Goal: Find specific page/section: Find specific page/section

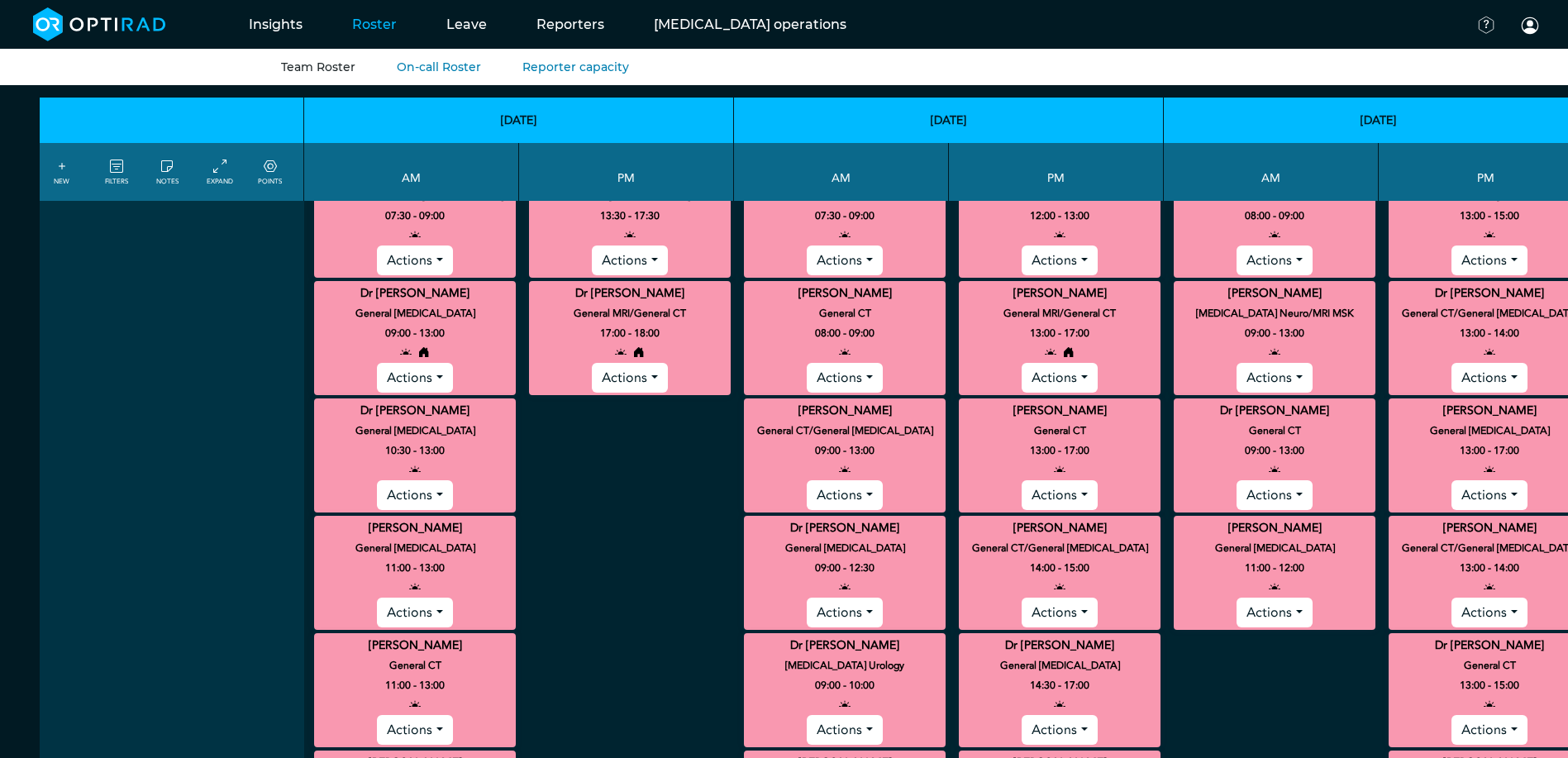
scroll to position [744, 0]
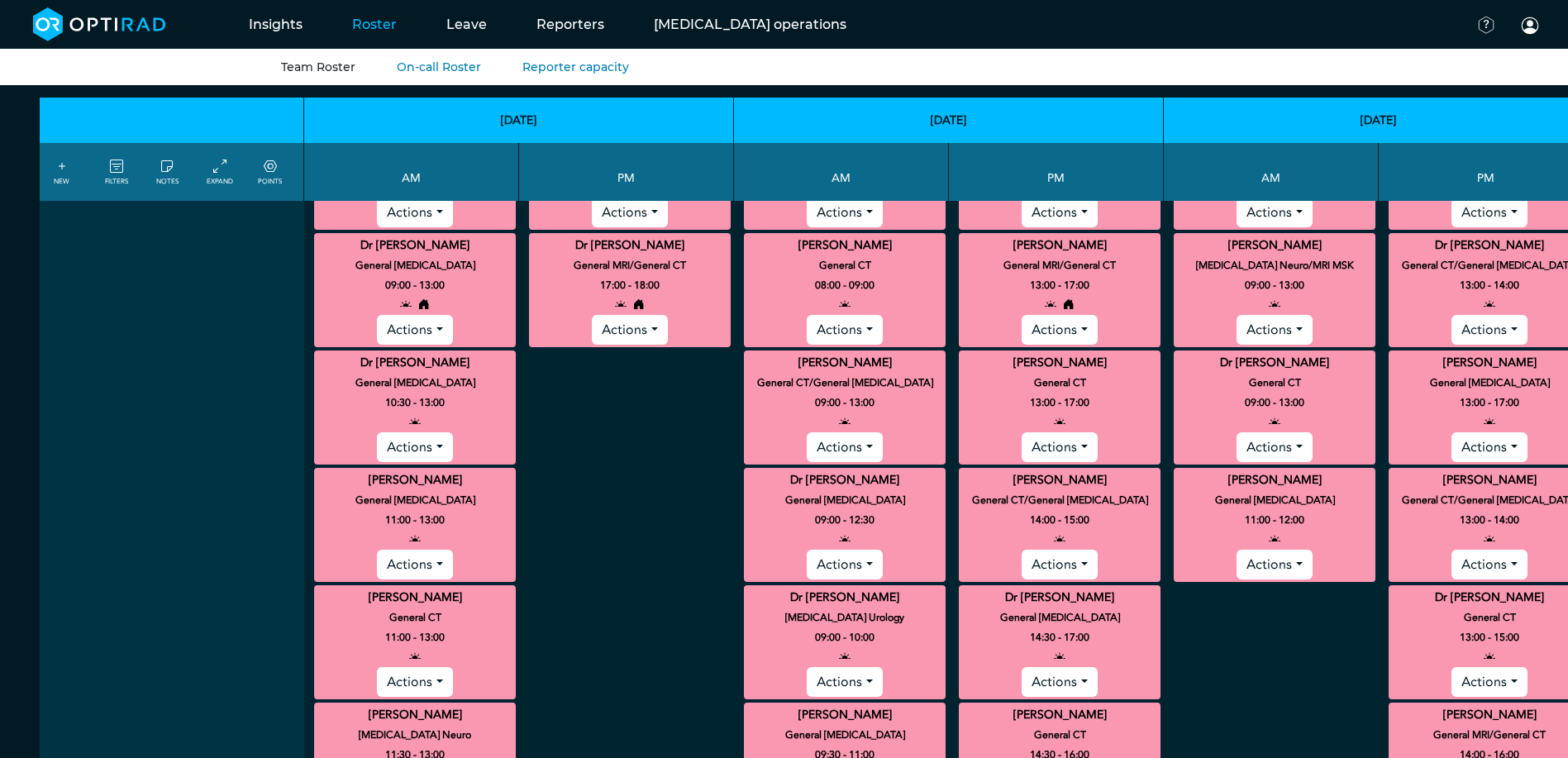
click at [273, 169] on icon at bounding box center [270, 167] width 13 height 18
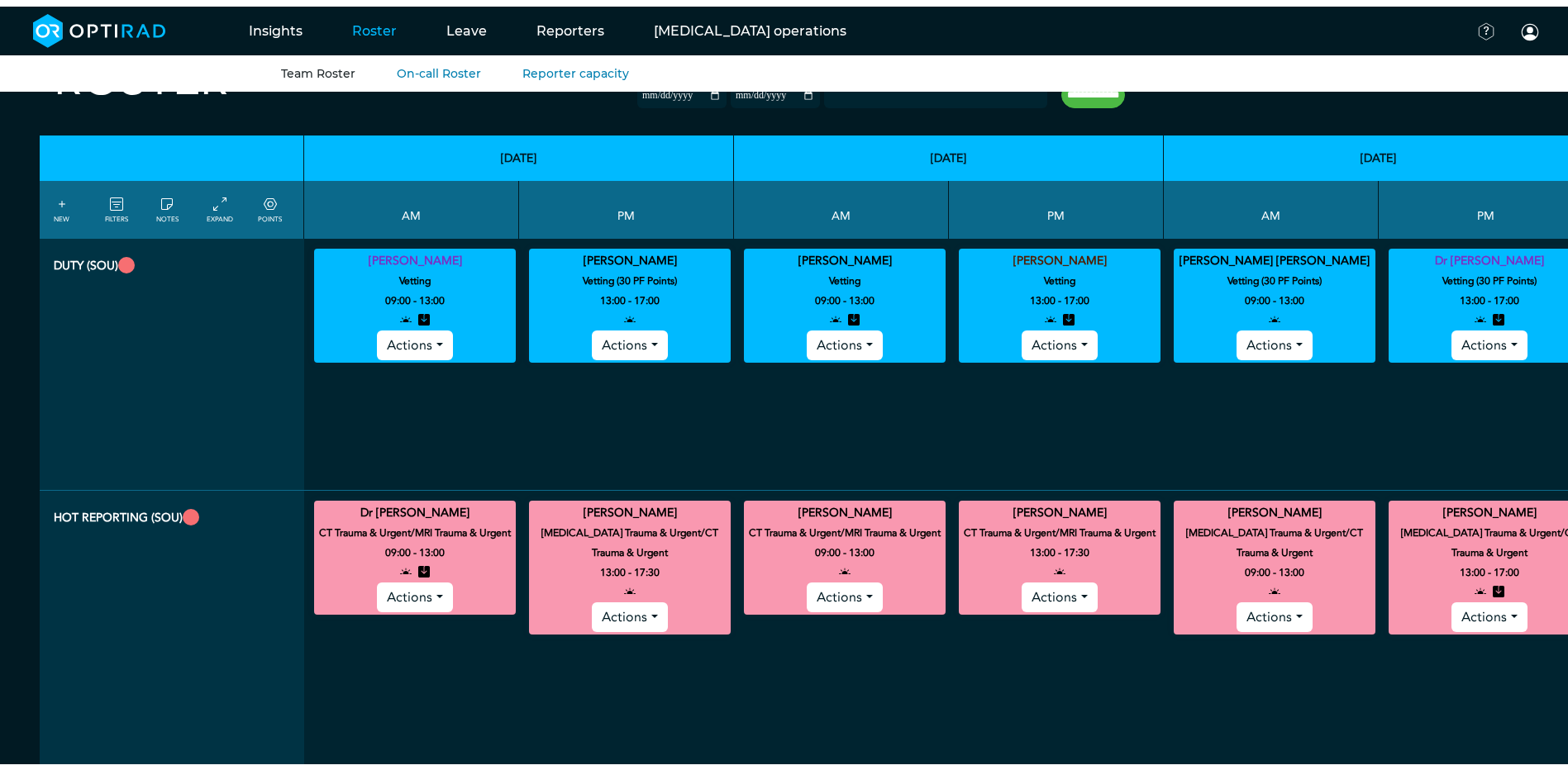
scroll to position [0, 0]
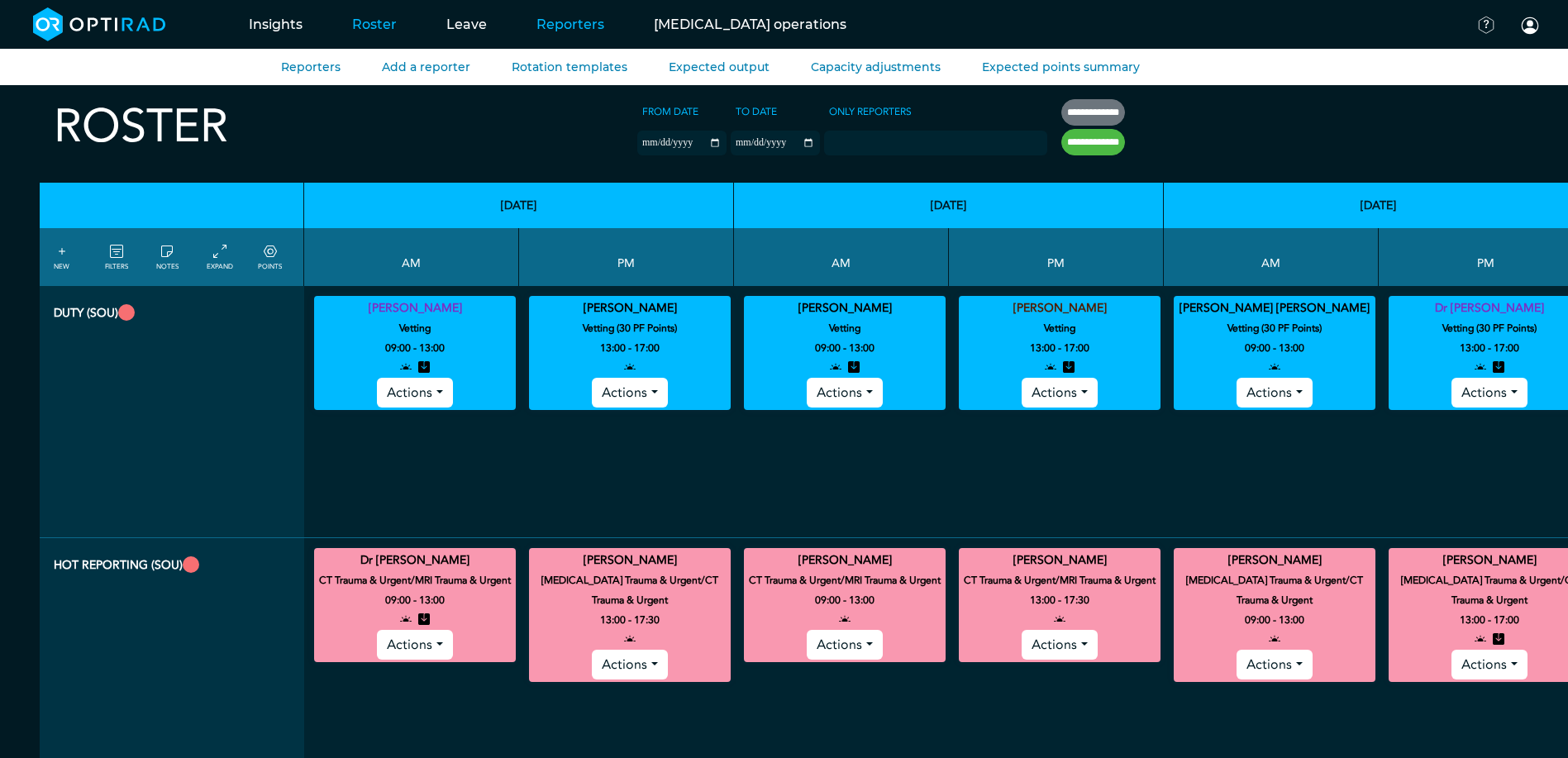
click at [589, 29] on link "Reporters" at bounding box center [570, 24] width 117 height 66
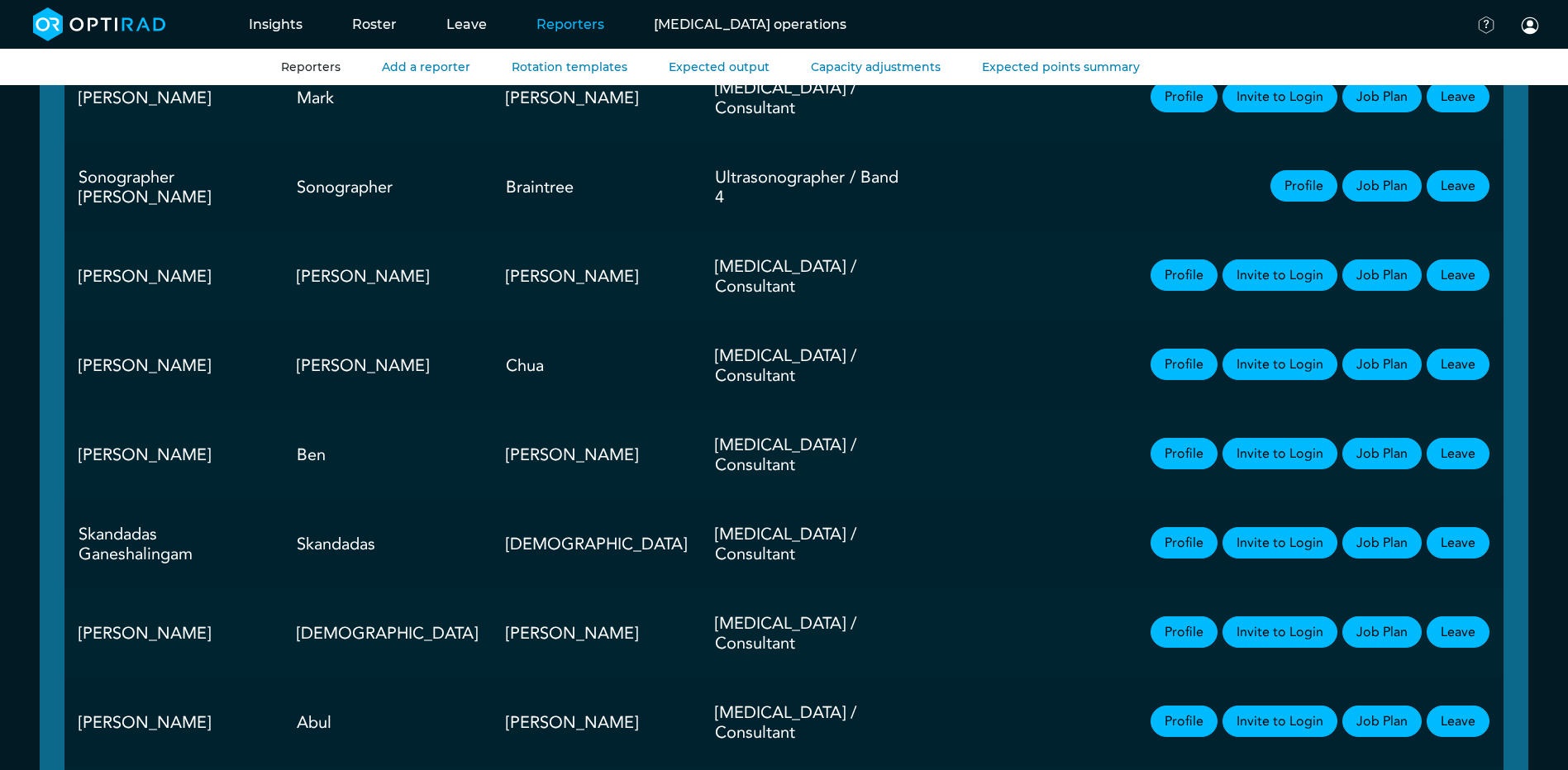
scroll to position [992, 0]
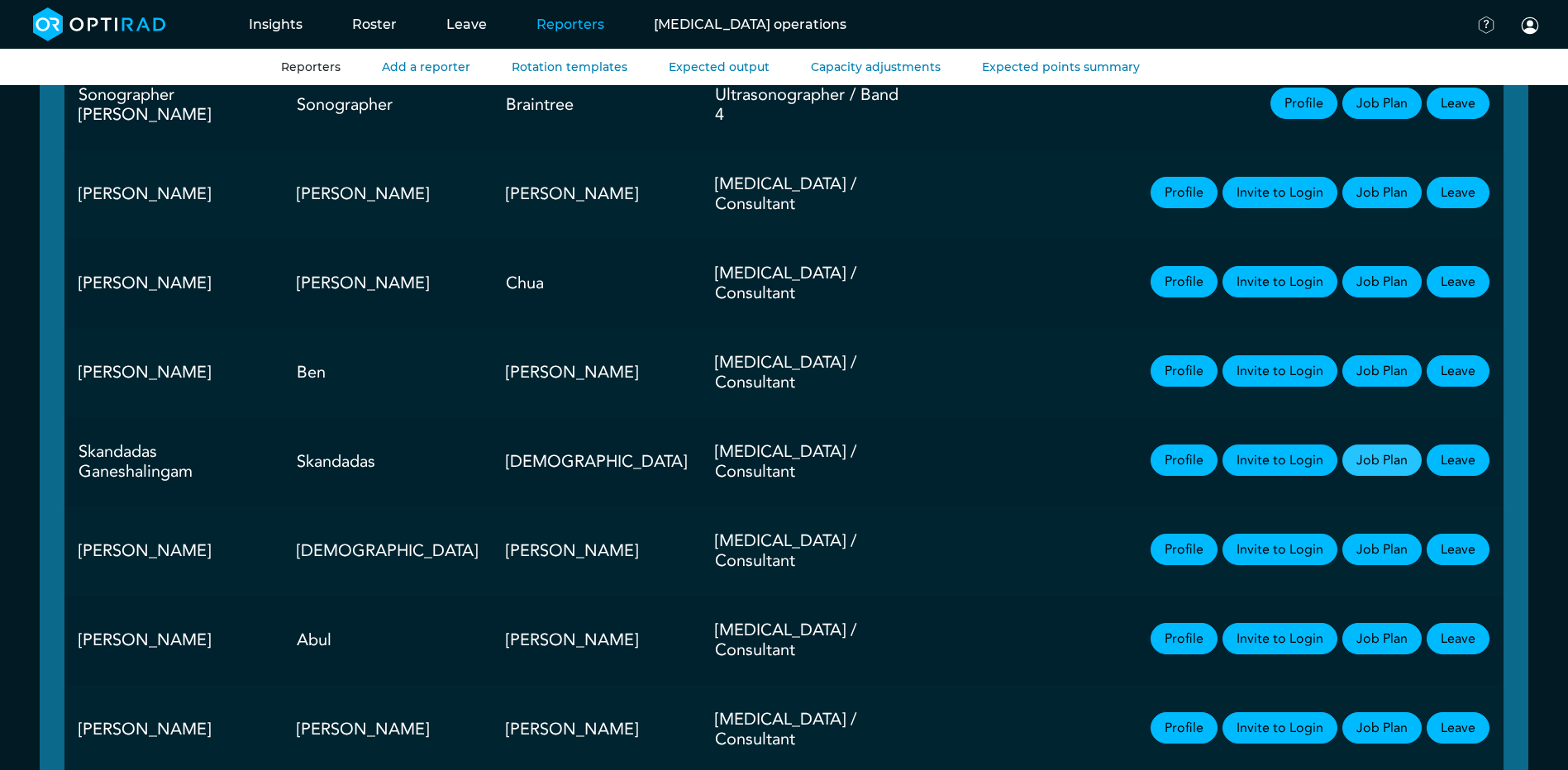
click at [1380, 444] on link "Job Plan" at bounding box center [1382, 460] width 80 height 32
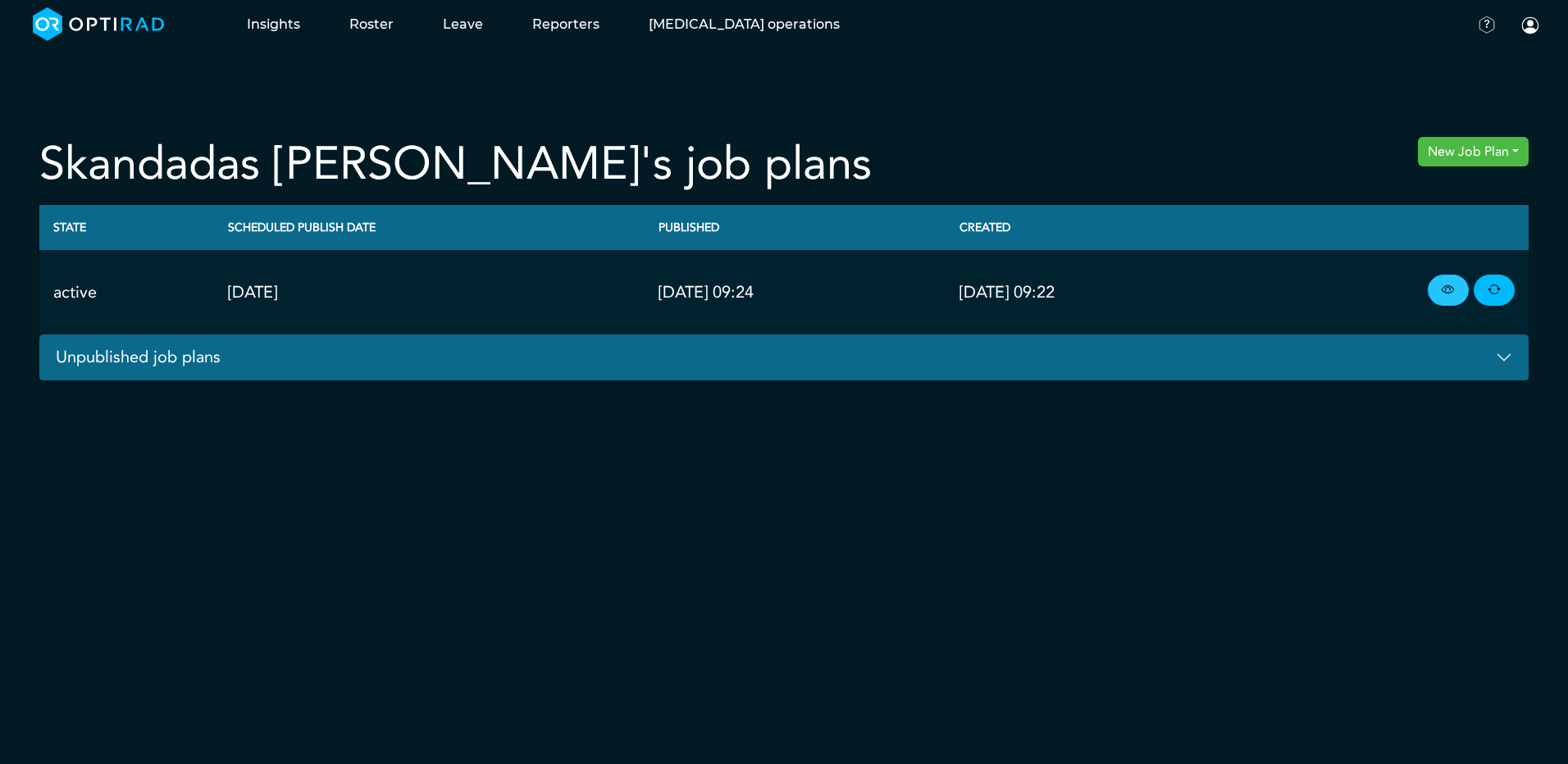
click at [1451, 294] on icon at bounding box center [1448, 290] width 13 height 18
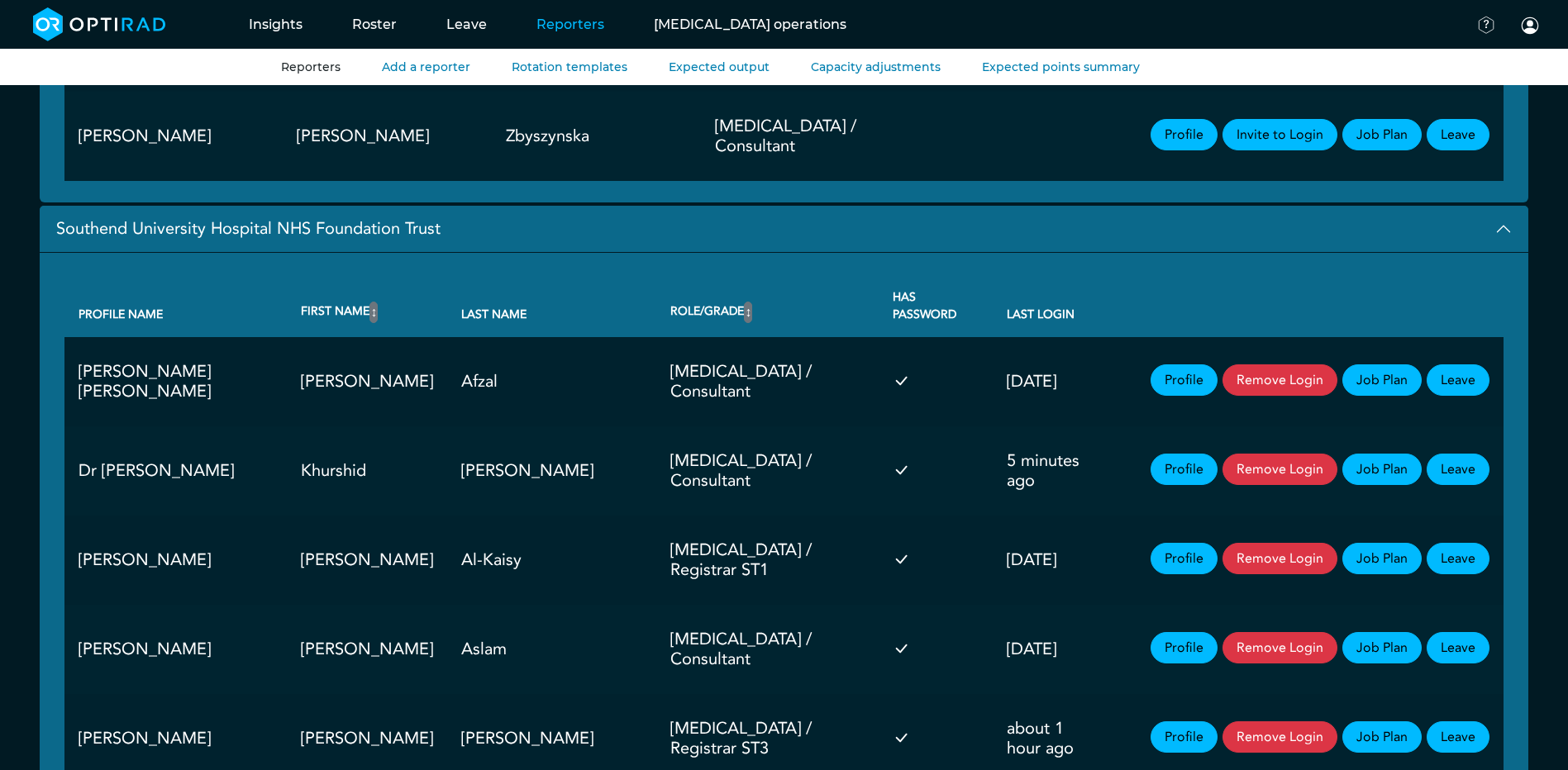
scroll to position [2479, 0]
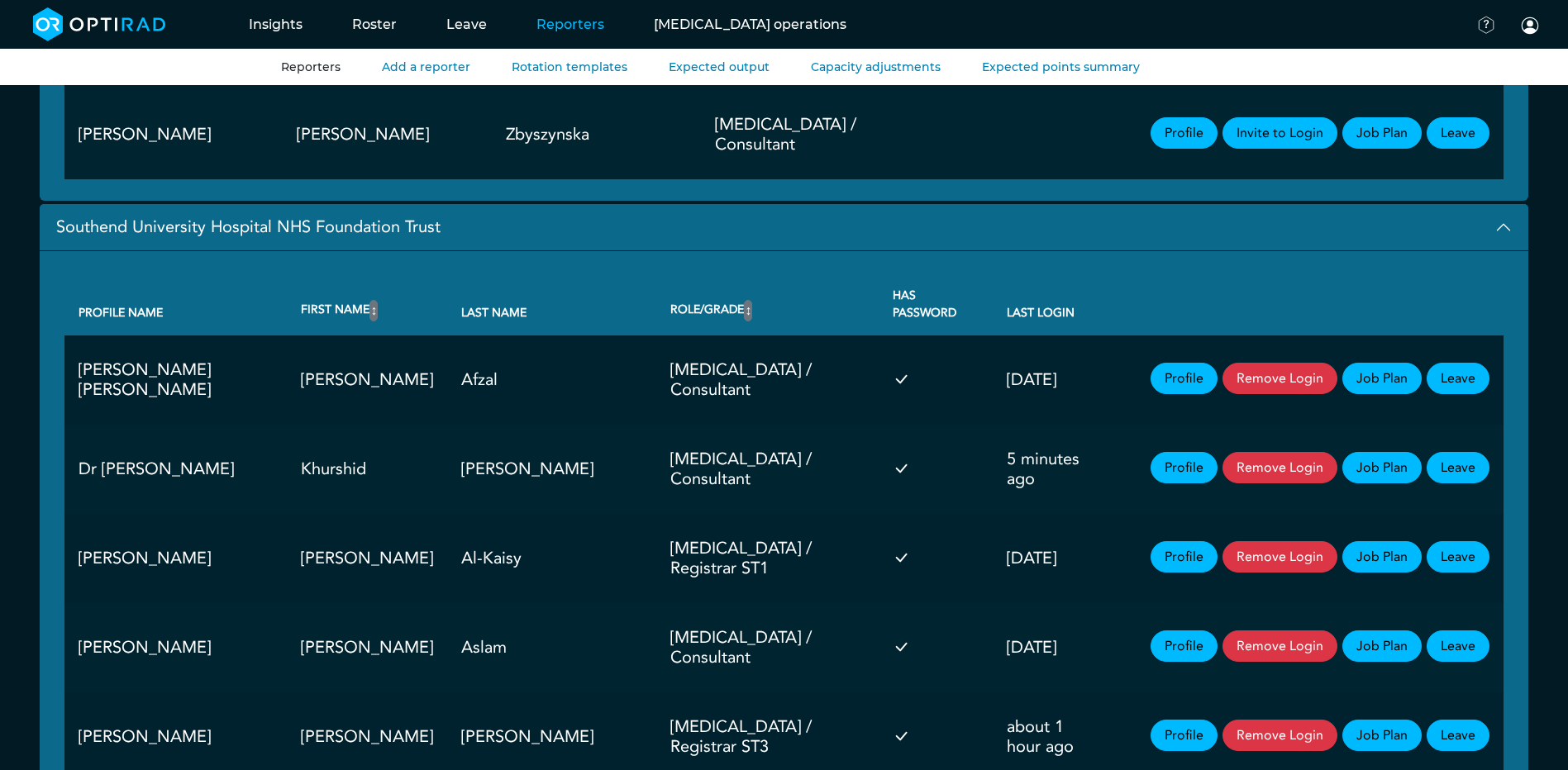
click at [1506, 204] on button "Southend University Hospital NHS Foundation Trust" at bounding box center [783, 227] width 1488 height 47
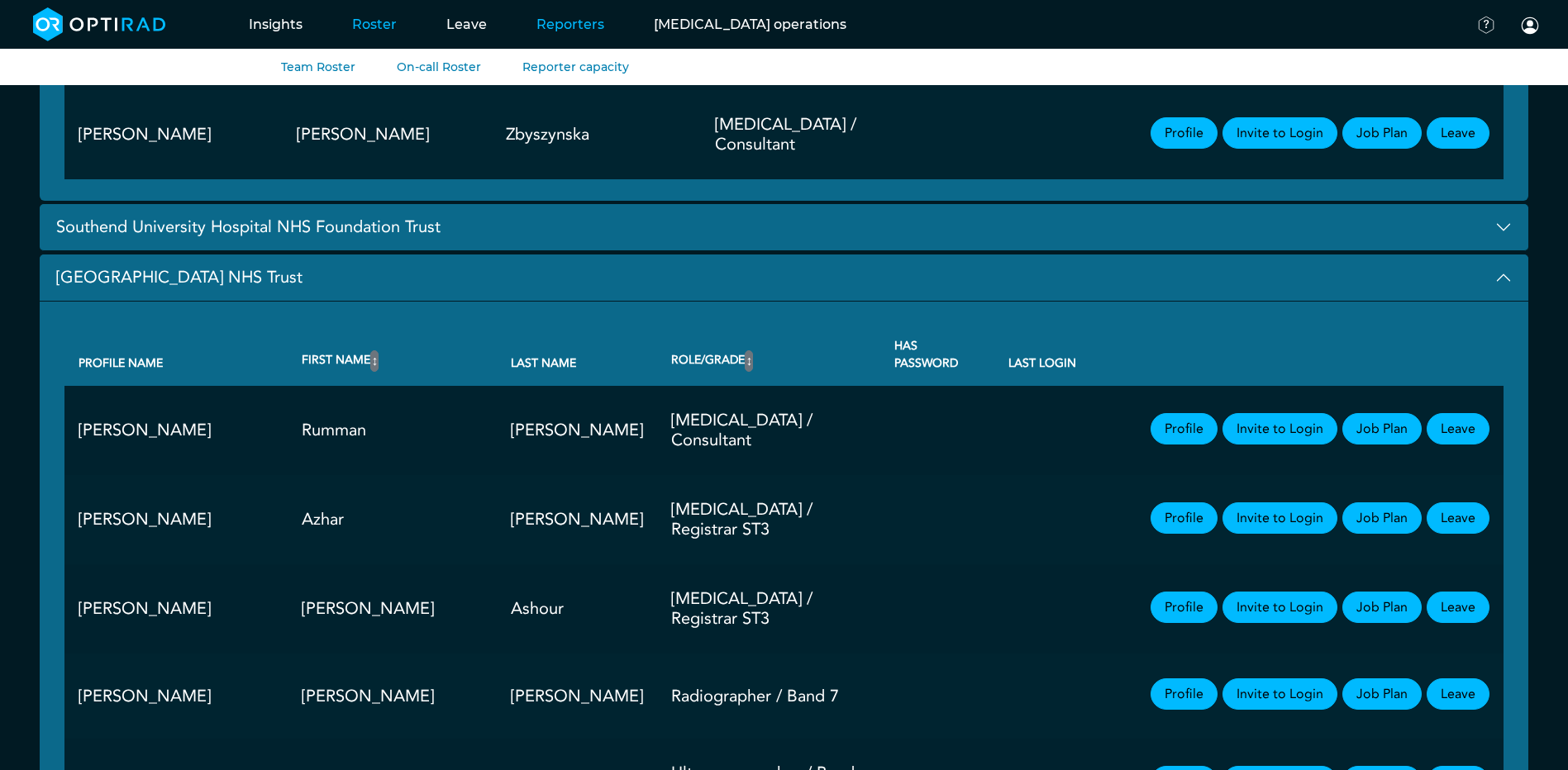
click at [379, 28] on link "Roster" at bounding box center [374, 24] width 94 height 65
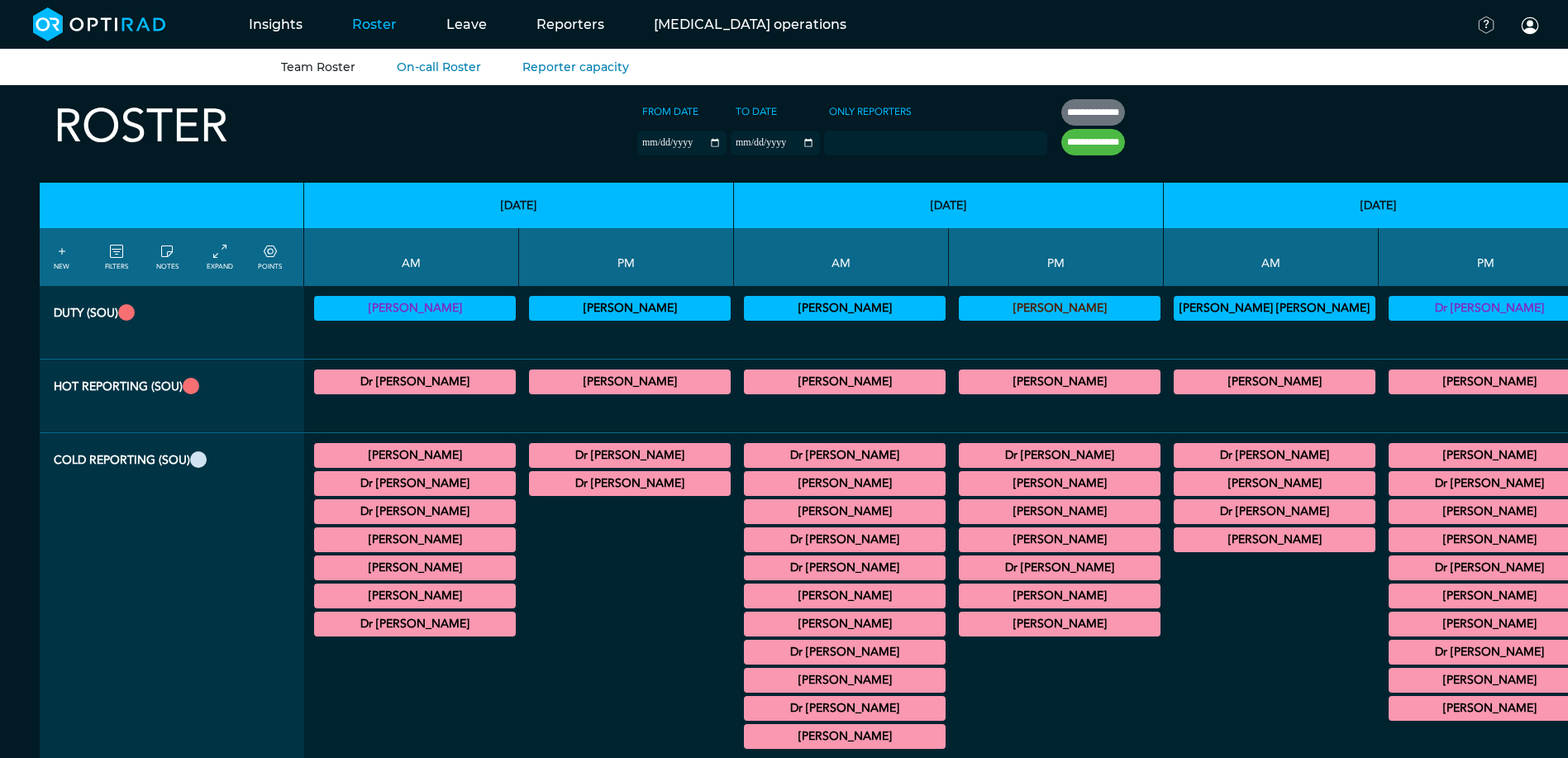
click at [316, 67] on link "Team Roster" at bounding box center [318, 67] width 75 height 15
